Goal: Transaction & Acquisition: Purchase product/service

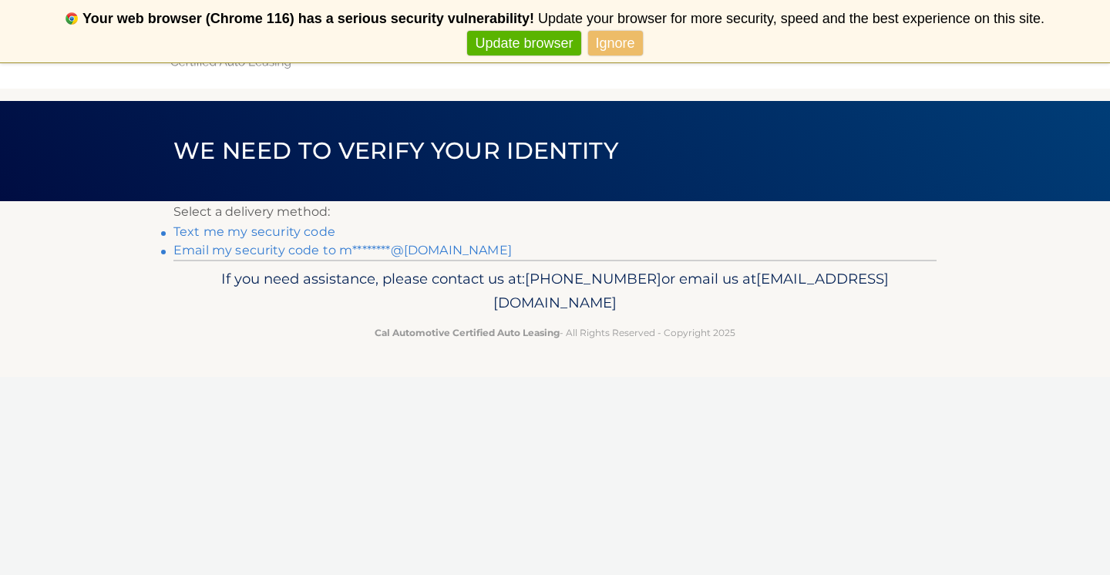
scroll to position [62, 0]
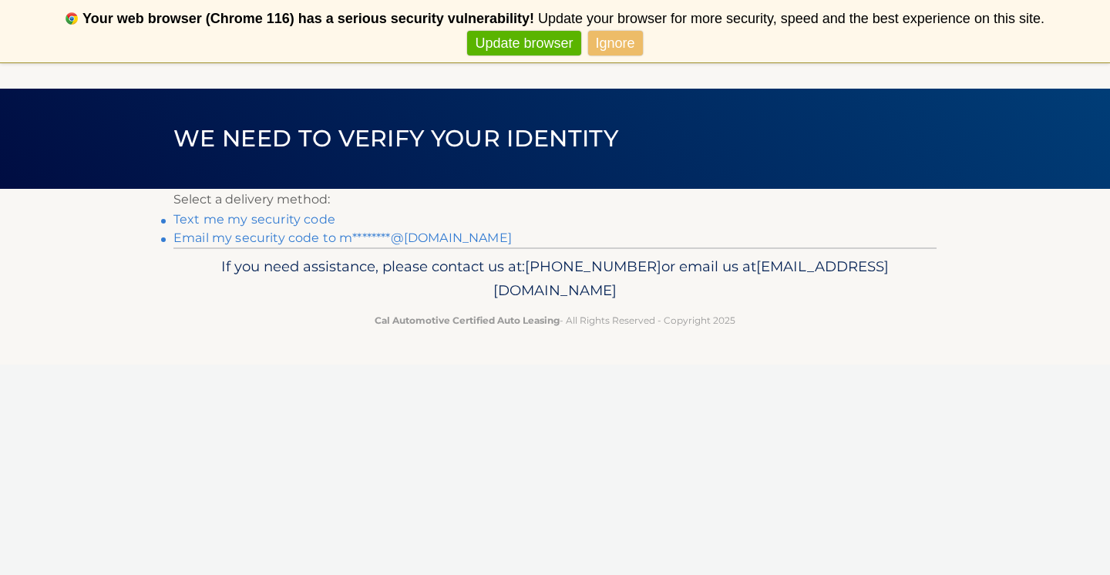
click at [292, 220] on link "Text me my security code" at bounding box center [254, 219] width 162 height 15
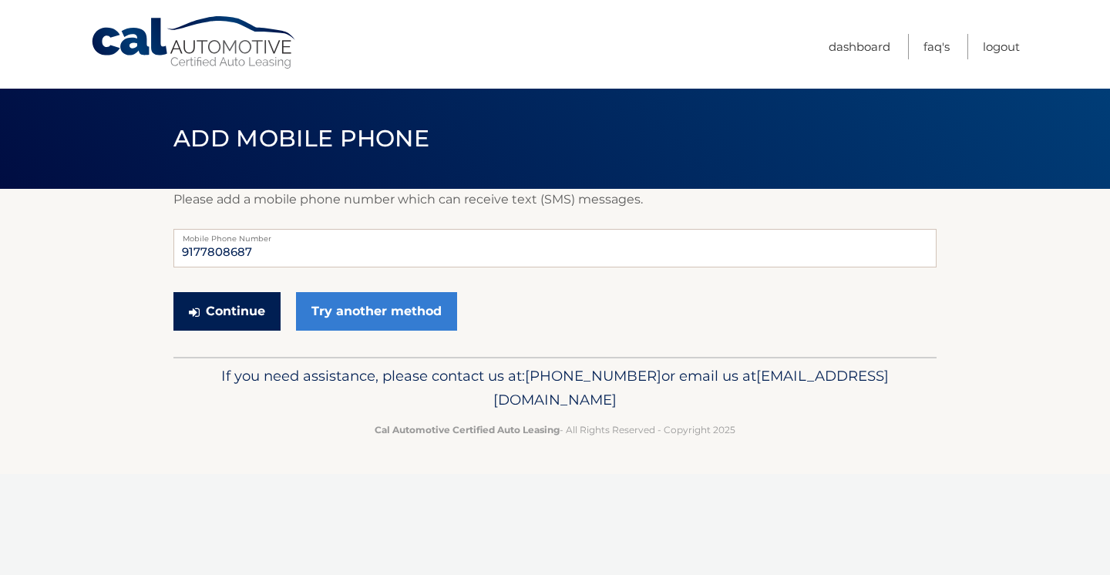
click at [245, 311] on button "Continue" at bounding box center [226, 311] width 107 height 39
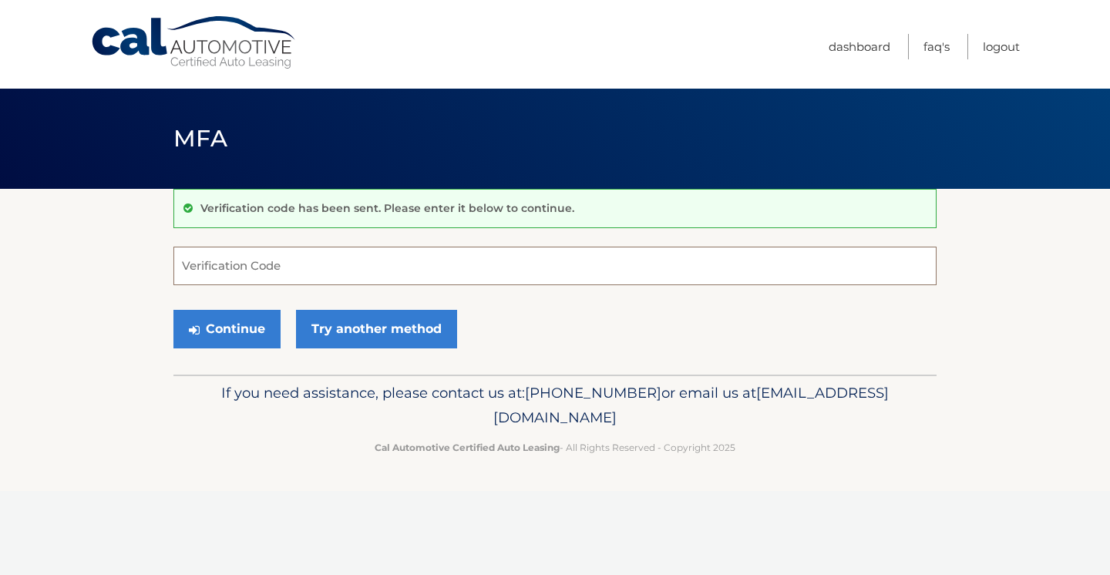
click at [330, 267] on input "Verification Code" at bounding box center [554, 266] width 763 height 39
type input "861783"
click at [251, 326] on button "Continue" at bounding box center [226, 329] width 107 height 39
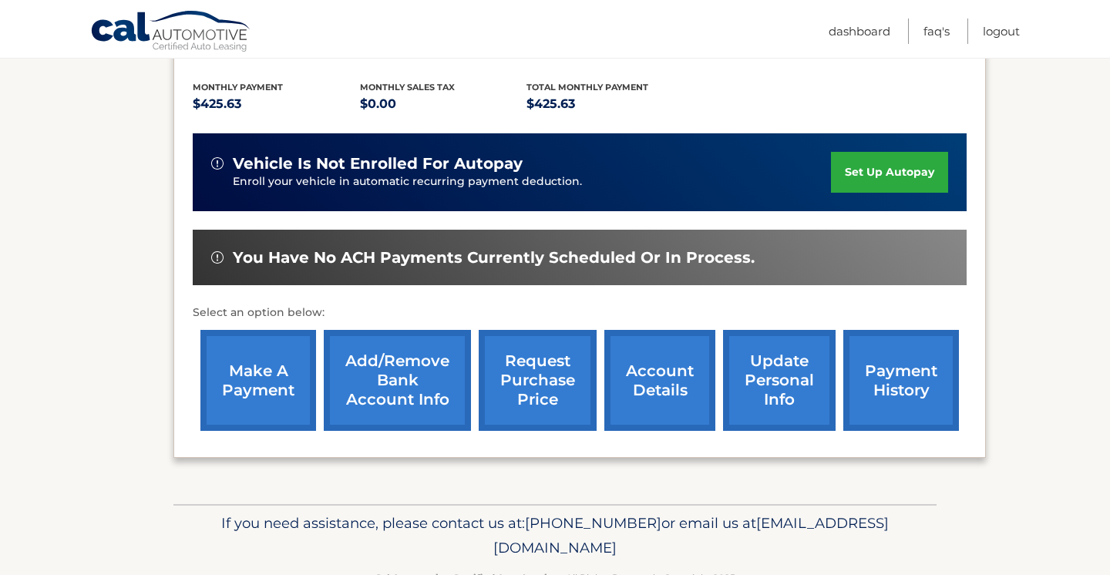
scroll to position [337, 0]
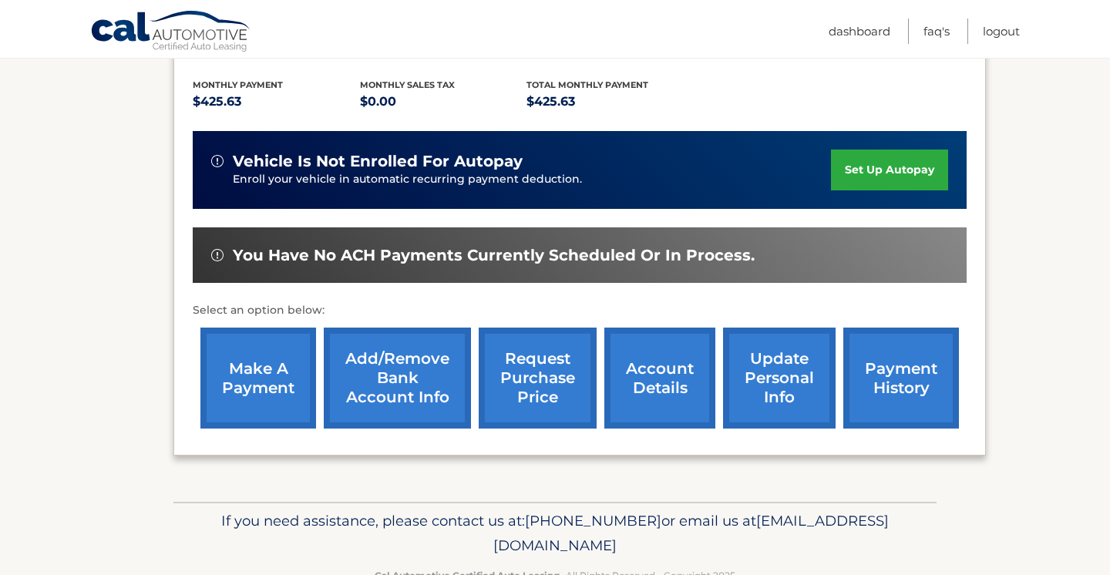
click at [256, 352] on link "make a payment" at bounding box center [258, 378] width 116 height 101
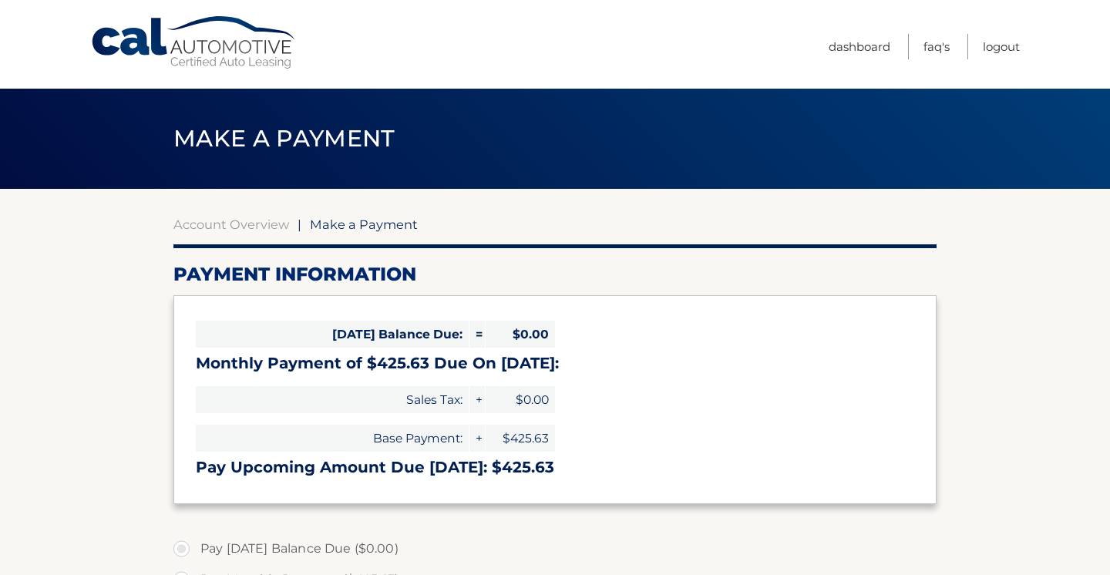
select select "YjY2NzI0YzUtYmY0OC00ZDk2LWJjNmItM2Q4YTZkMjFhODA1"
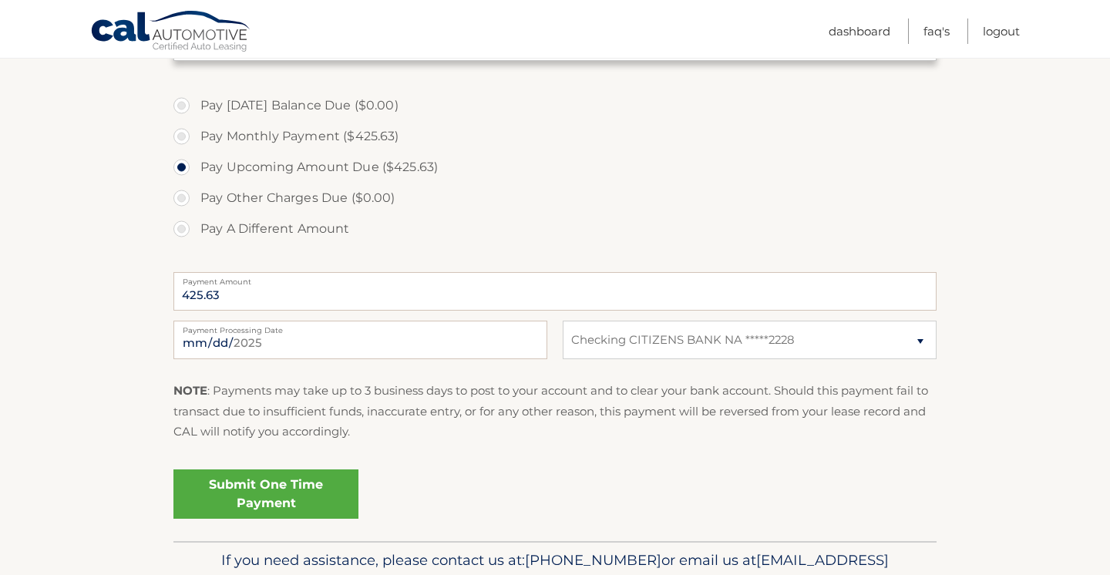
scroll to position [445, 0]
click at [262, 486] on link "Submit One Time Payment" at bounding box center [265, 492] width 185 height 49
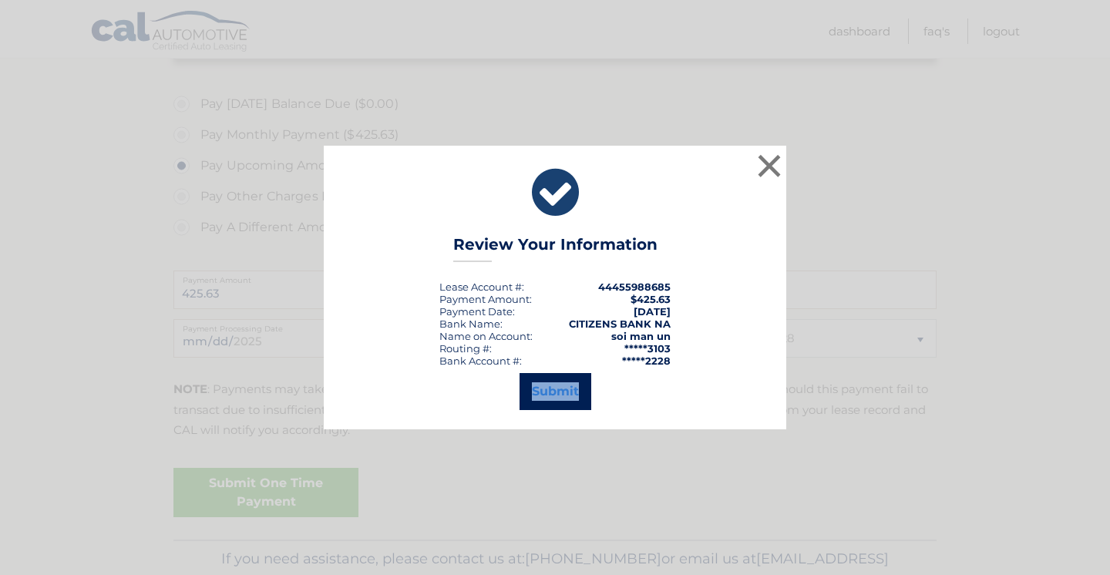
click at [542, 392] on button "Submit" at bounding box center [556, 391] width 72 height 37
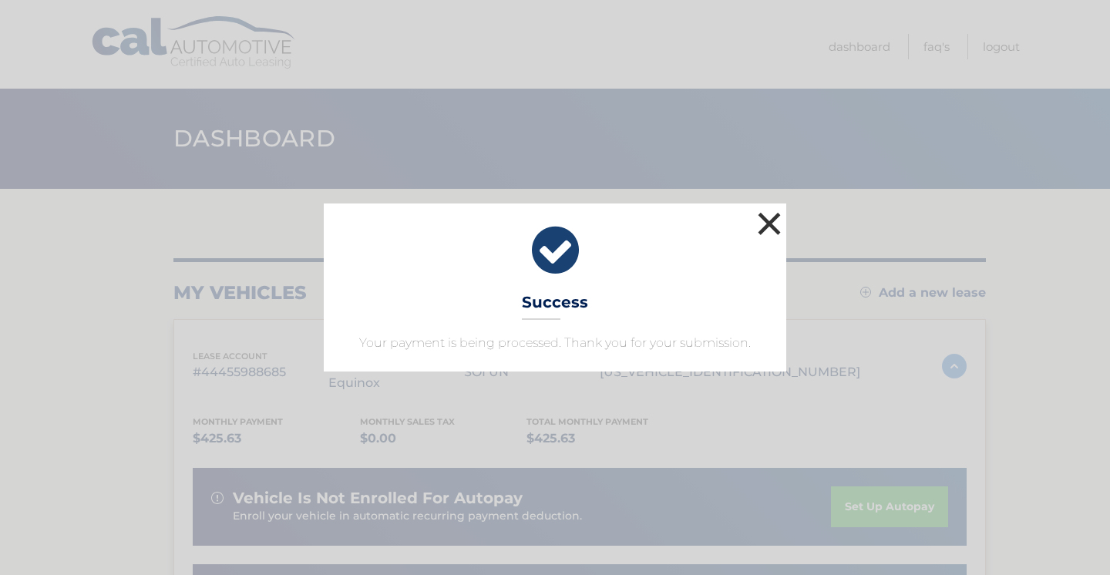
click at [766, 226] on button "×" at bounding box center [769, 223] width 31 height 31
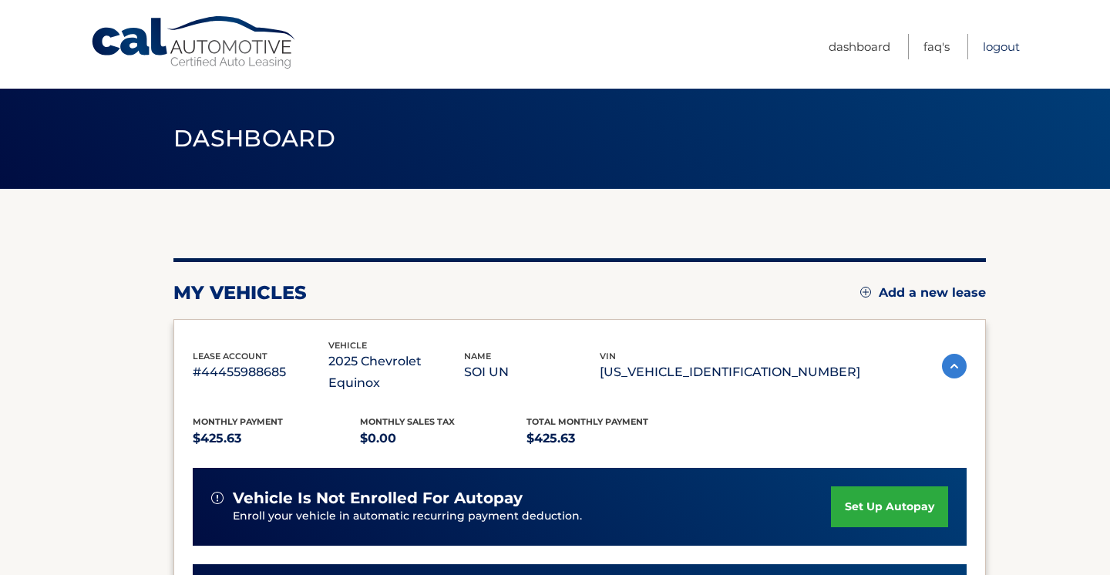
click at [1006, 46] on link "Logout" at bounding box center [1001, 46] width 37 height 25
